Goal: Information Seeking & Learning: Check status

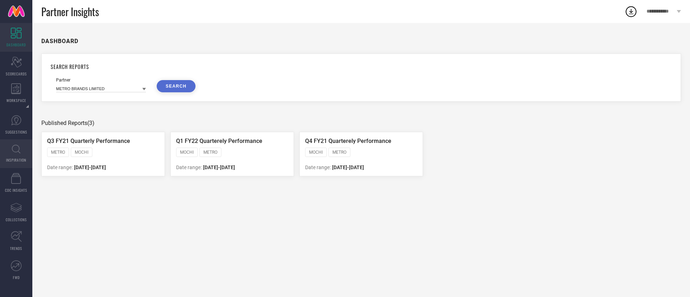
click at [21, 147] on link "INSPIRATION" at bounding box center [16, 153] width 32 height 29
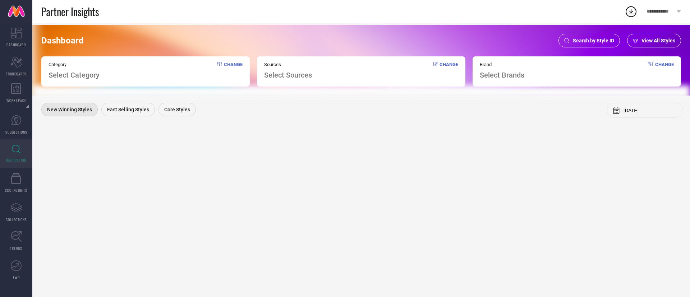
click at [604, 41] on span "Search by Style ID" at bounding box center [593, 41] width 41 height 6
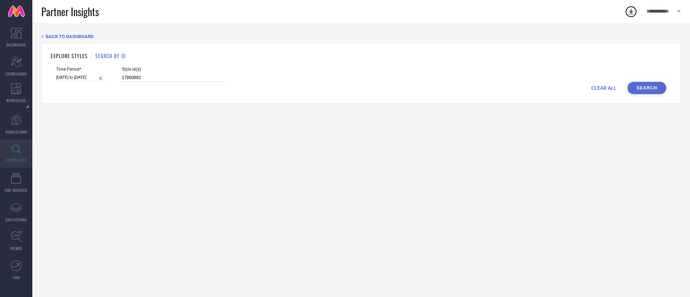
click at [170, 76] on input "17860882" at bounding box center [174, 78] width 104 height 8
paste input "33525427"
type input "33525427"
click at [84, 75] on input "[DATE] to [DATE]" at bounding box center [81, 78] width 50 height 8
select select "2"
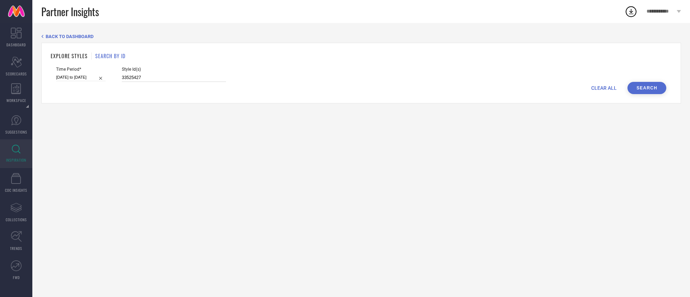
select select "2025"
select select "3"
select select "2025"
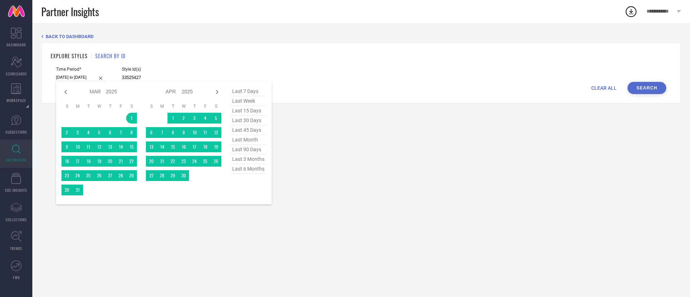
type input "33525427"
click at [259, 120] on span "last 30 days" at bounding box center [248, 121] width 36 height 10
type input "[DATE] to [DATE]"
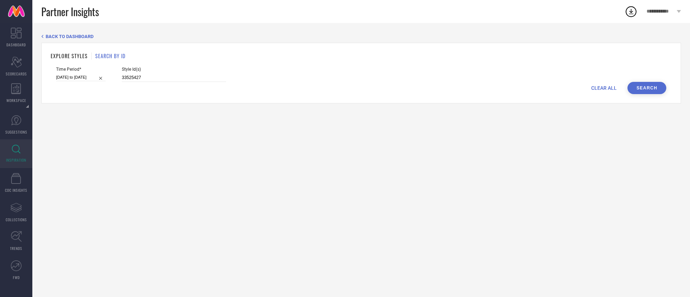
click at [655, 85] on button "Search" at bounding box center [646, 88] width 39 height 12
